Goal: Use online tool/utility: Use online tool/utility

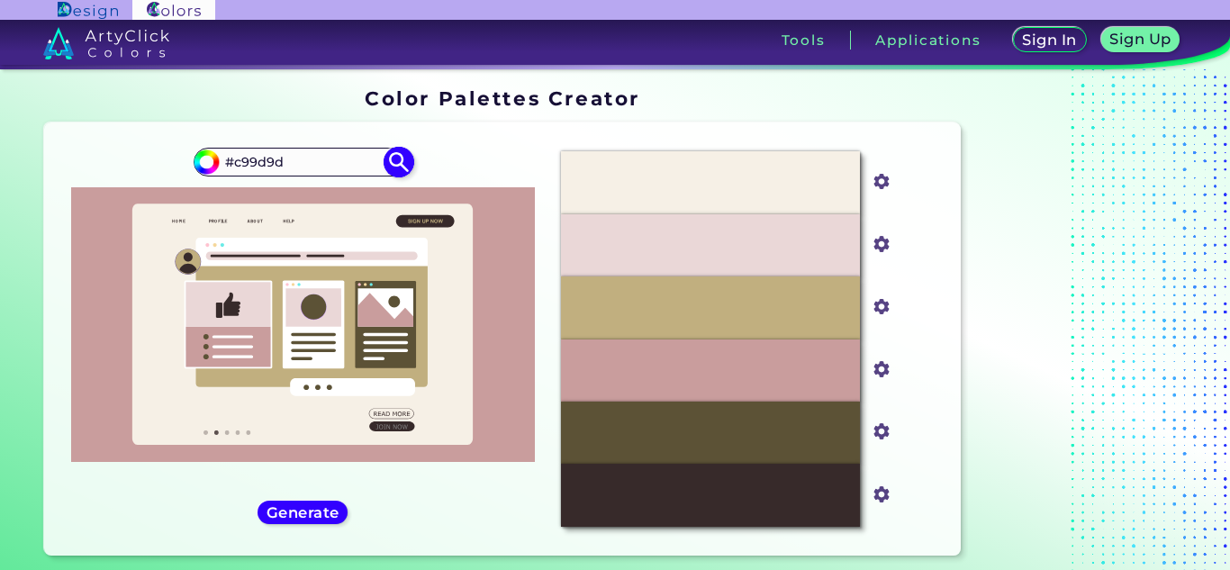
click at [311, 166] on input "#c99d9d" at bounding box center [302, 162] width 167 height 24
type input "#d684a8"
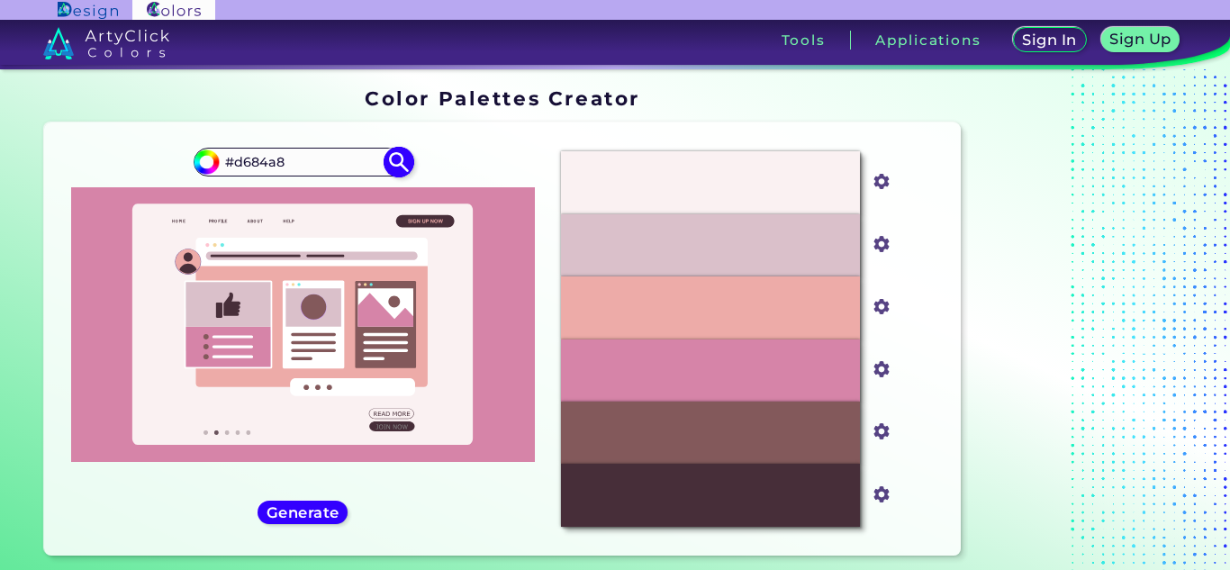
click at [274, 155] on input "#d684a8" at bounding box center [302, 162] width 167 height 24
type input "#9ead60"
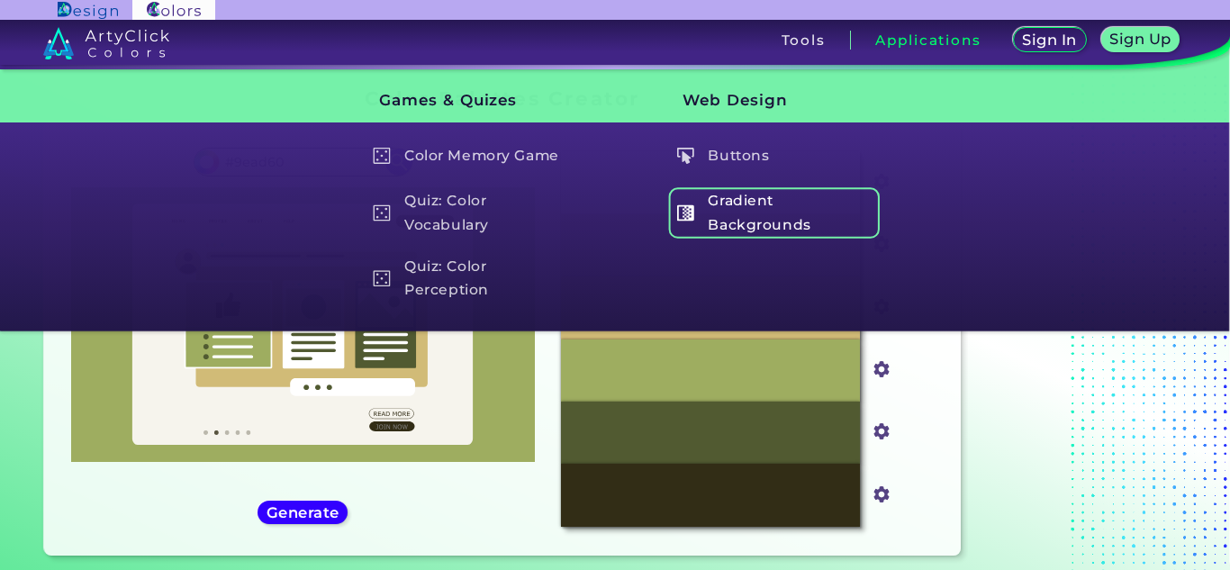
click at [727, 209] on h5 "Gradient Backgrounds" at bounding box center [774, 212] width 212 height 51
